Goal: Find contact information: Find contact information

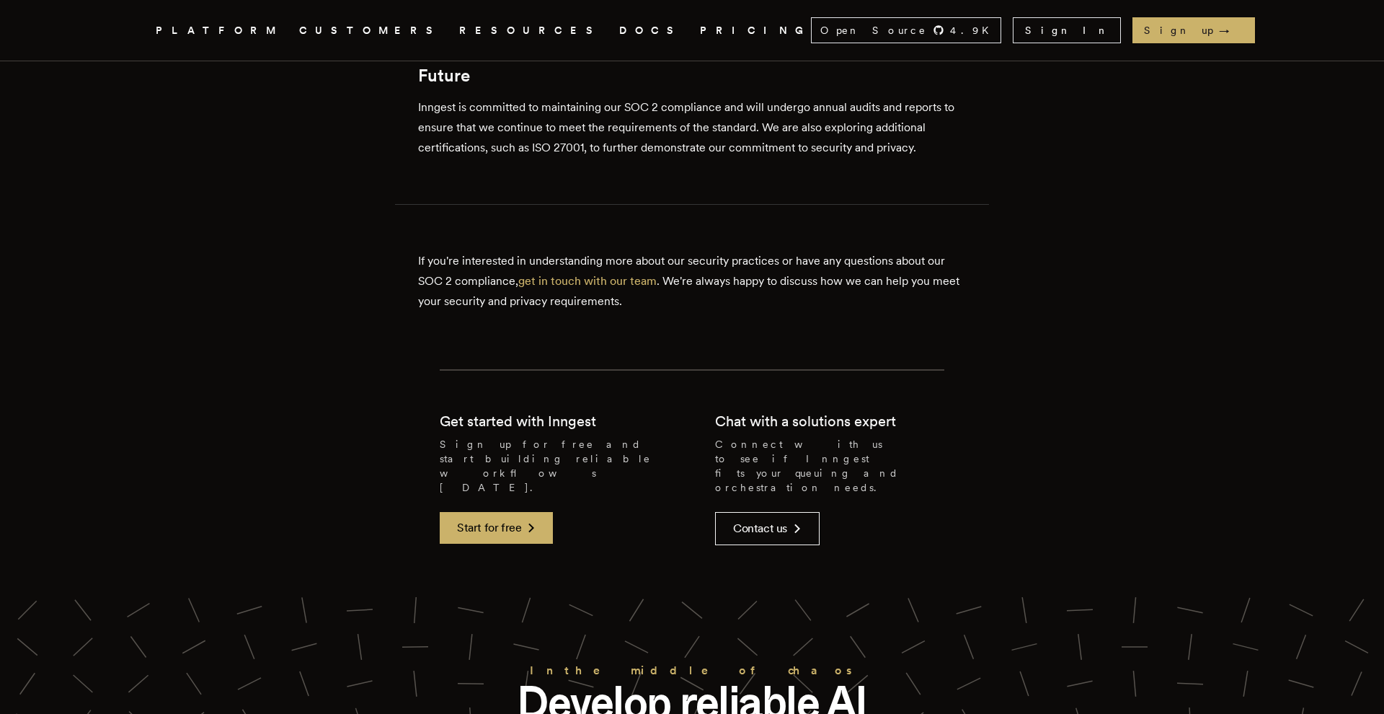
scroll to position [1272, 0]
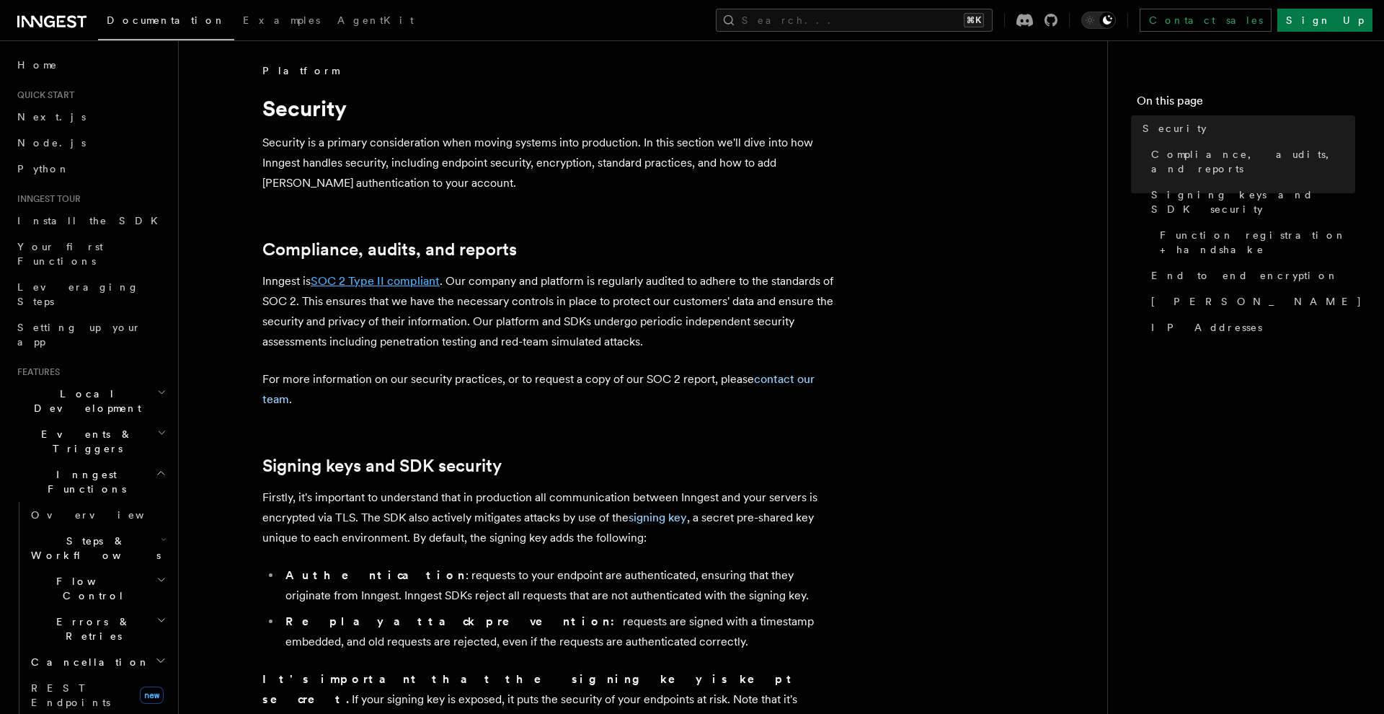
click at [378, 282] on link "SOC 2 Type II compliant" at bounding box center [375, 281] width 129 height 14
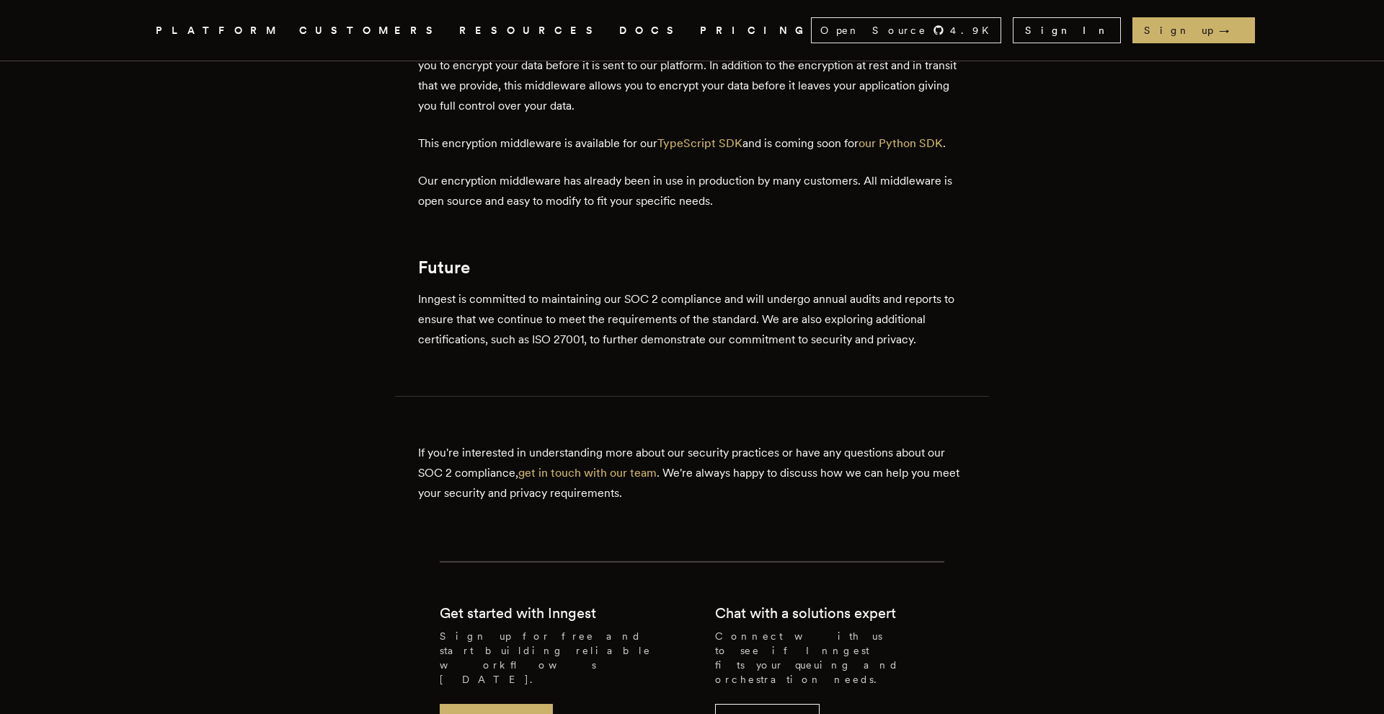
scroll to position [1172, 0]
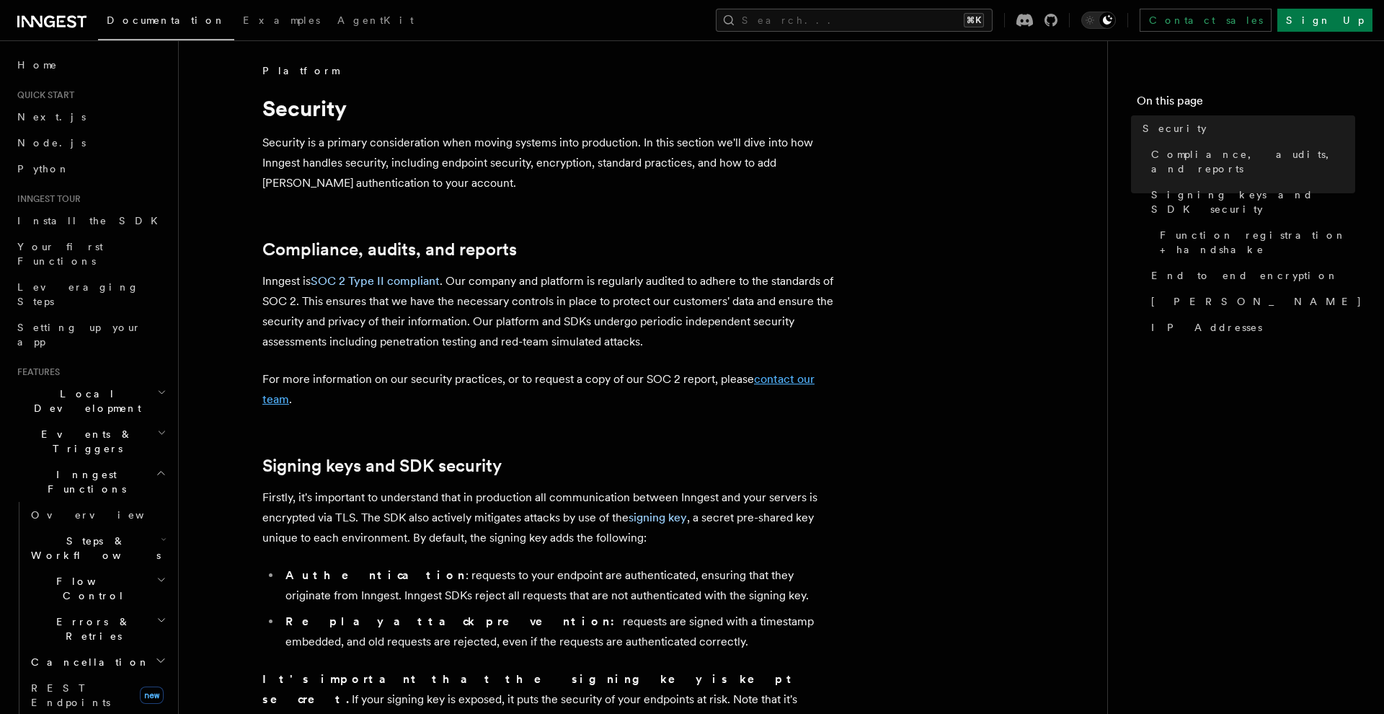
click at [766, 379] on link "contact our team" at bounding box center [538, 389] width 552 height 34
